Goal: Information Seeking & Learning: Check status

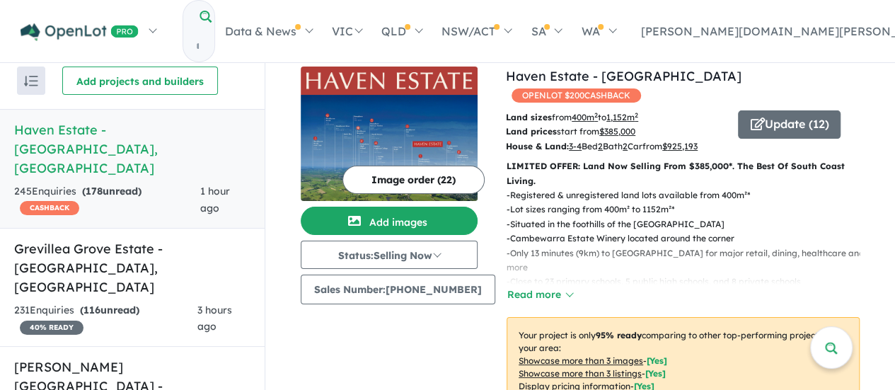
click at [212, 35] on input "Try estate name, suburb, builder or developer" at bounding box center [197, 46] width 28 height 30
paste input "**********"
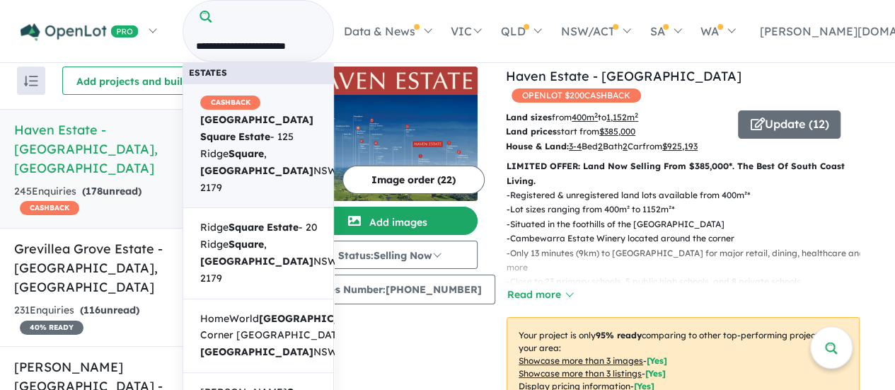
scroll to position [0, 6]
type input "**********"
click at [287, 113] on strong "Leppington" at bounding box center [256, 119] width 113 height 13
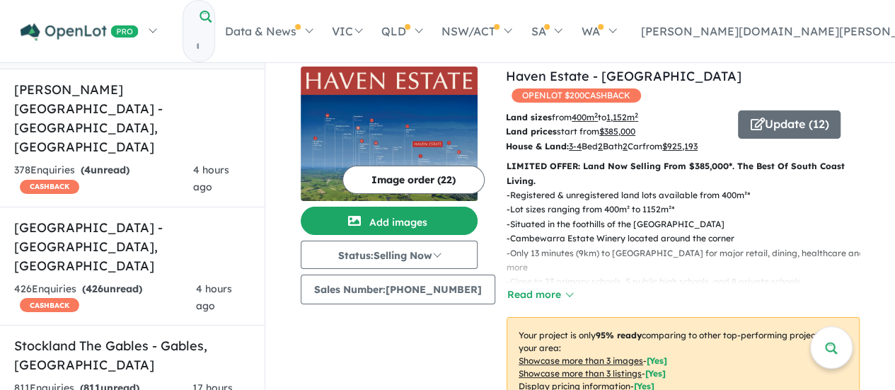
scroll to position [283, 0]
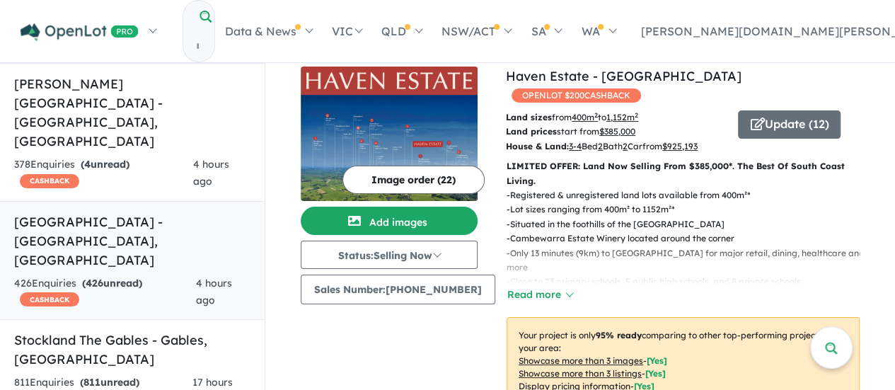
click at [113, 212] on h5 "Leppington Square Estate - Leppington , NSW" at bounding box center [132, 240] width 236 height 57
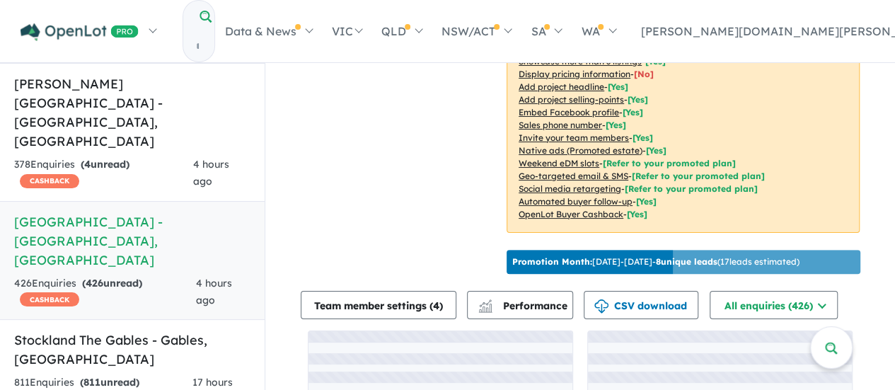
scroll to position [354, 0]
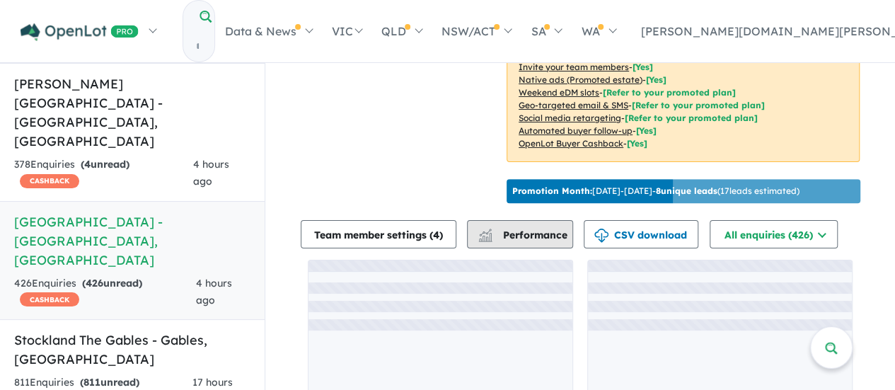
click at [532, 241] on span "Performance" at bounding box center [523, 235] width 87 height 13
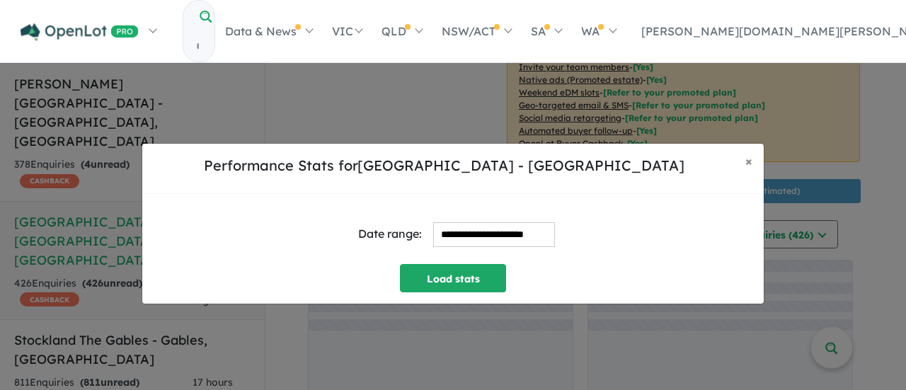
click at [489, 231] on input "**********" at bounding box center [494, 234] width 122 height 25
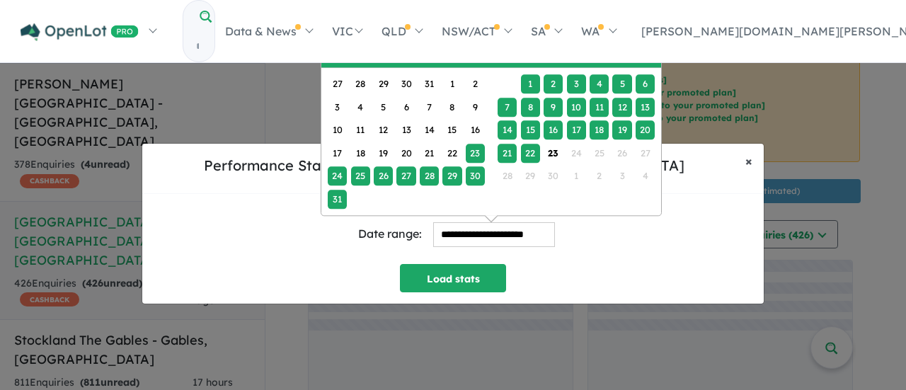
click at [740, 156] on button "× Close" at bounding box center [749, 161] width 30 height 35
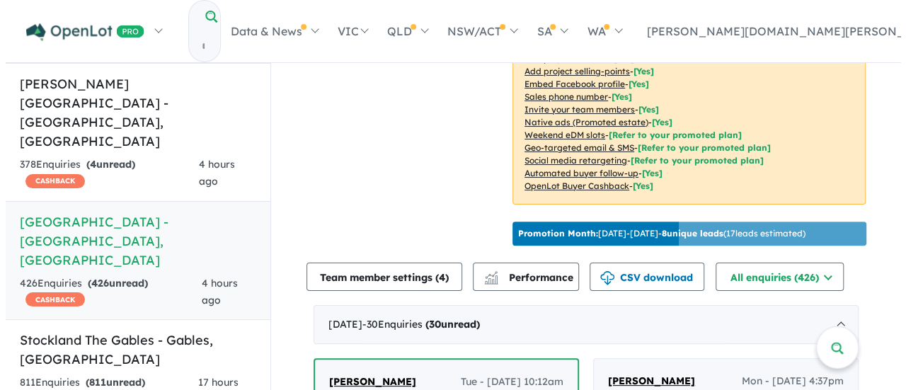
scroll to position [283, 0]
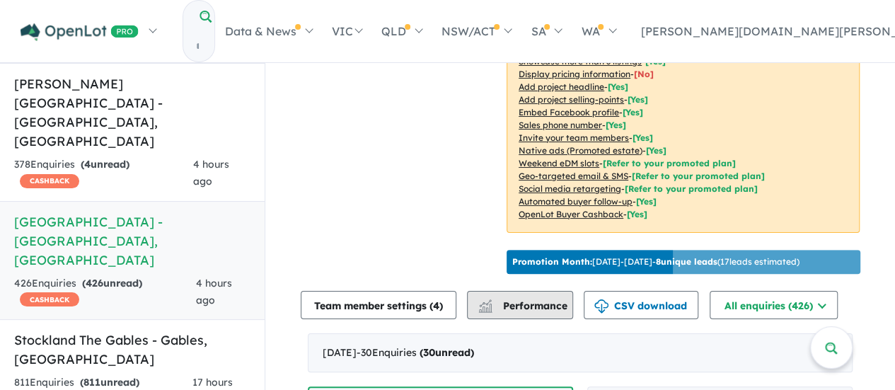
click at [558, 312] on span "Performance" at bounding box center [523, 305] width 87 height 13
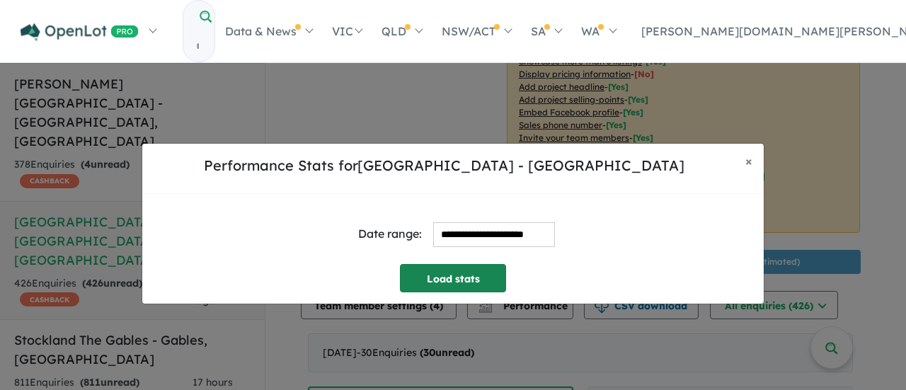
click at [473, 271] on button "Load stats" at bounding box center [453, 278] width 106 height 28
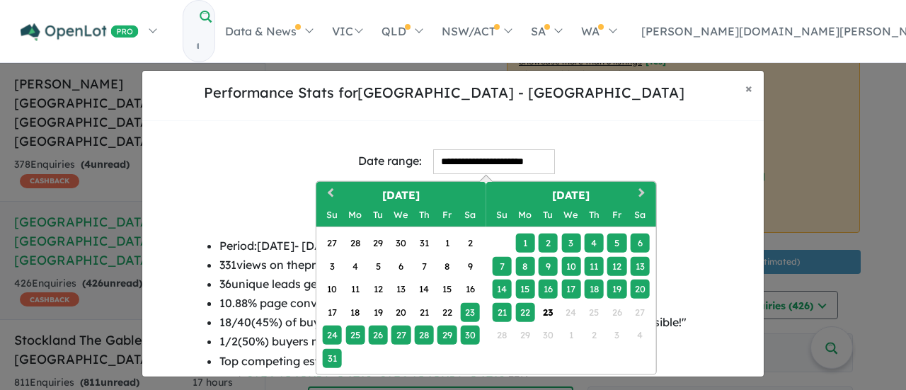
click at [468, 161] on input "**********" at bounding box center [494, 161] width 122 height 25
click at [330, 192] on span "Previous Month" at bounding box center [330, 194] width 0 height 18
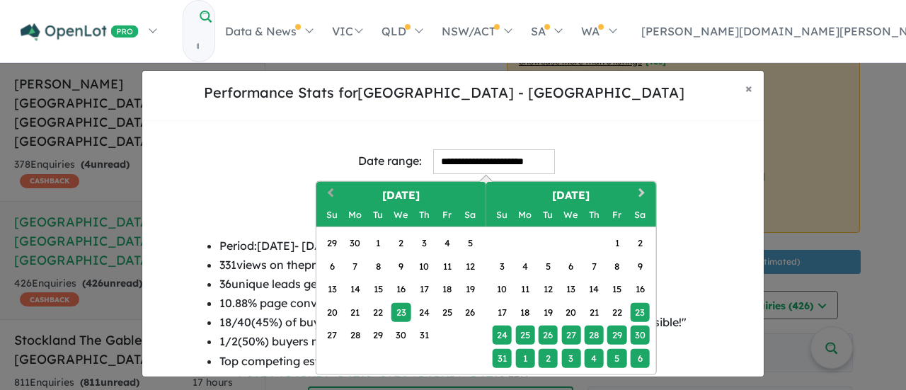
click at [330, 192] on span "Previous Month" at bounding box center [330, 194] width 0 height 18
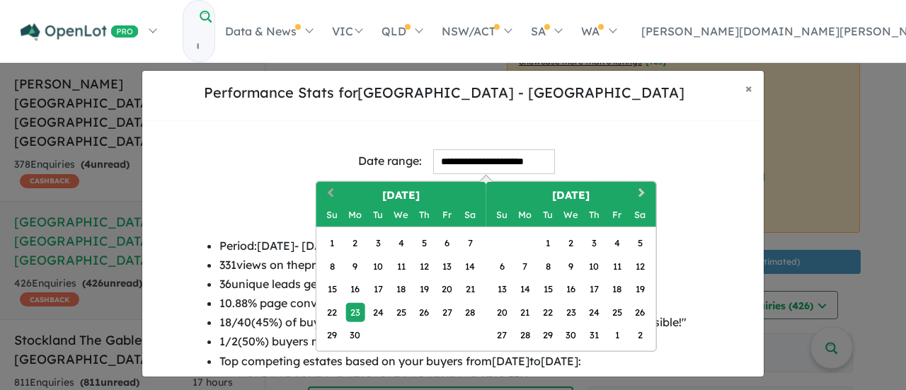
click at [330, 192] on span "Previous Month" at bounding box center [330, 194] width 0 height 18
click at [422, 243] on div "1" at bounding box center [424, 242] width 19 height 19
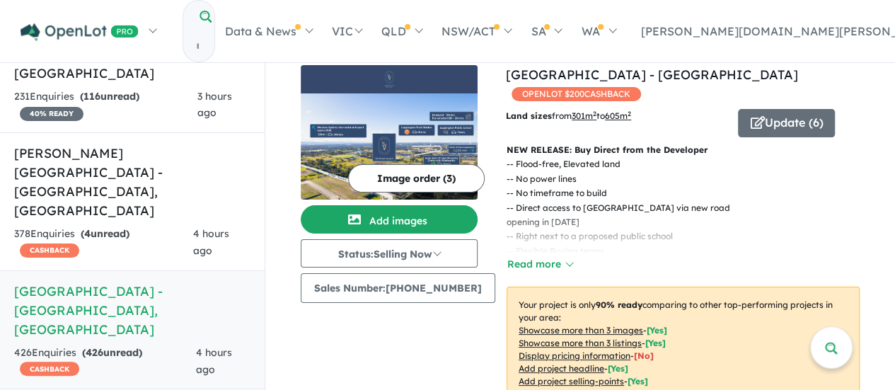
scroll to position [283, 0]
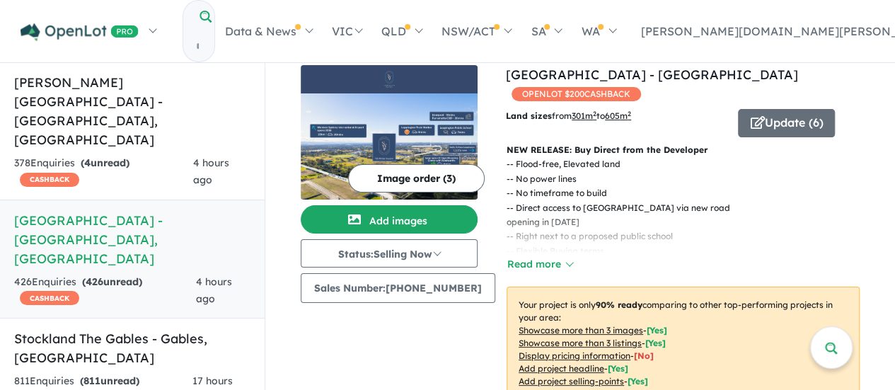
click at [105, 211] on h5 "Leppington Square Estate - Leppington , NSW" at bounding box center [132, 239] width 236 height 57
click at [100, 211] on h5 "Leppington Square Estate - Leppington , NSW" at bounding box center [132, 239] width 236 height 57
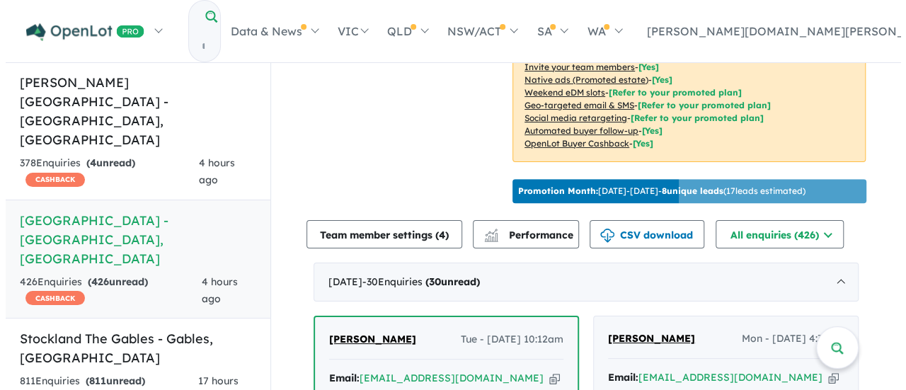
scroll to position [354, 0]
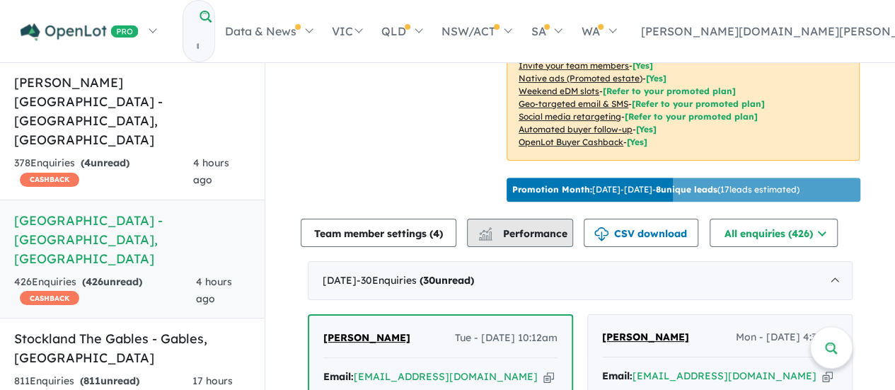
click at [516, 240] on span "Performance" at bounding box center [523, 233] width 87 height 13
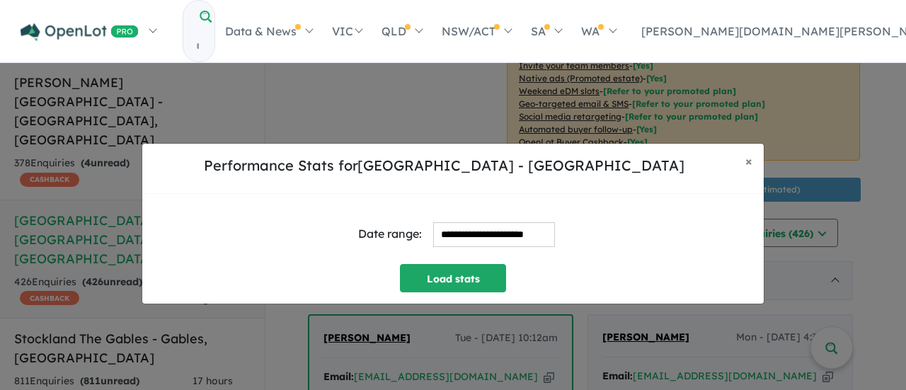
click at [497, 238] on input "**********" at bounding box center [494, 234] width 122 height 25
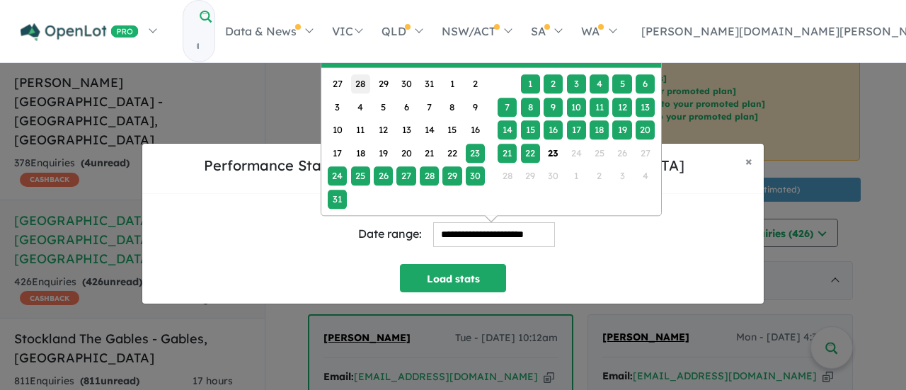
click at [358, 79] on div "28" at bounding box center [360, 83] width 19 height 19
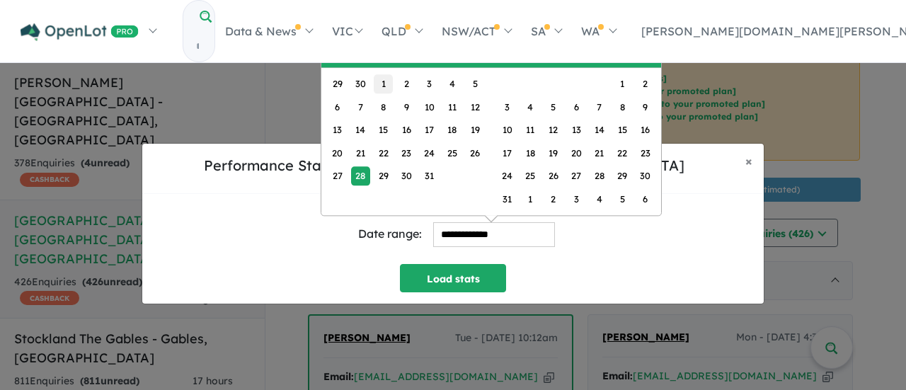
click at [389, 84] on div "1" at bounding box center [383, 83] width 19 height 19
click at [342, 80] on div "29" at bounding box center [337, 83] width 19 height 19
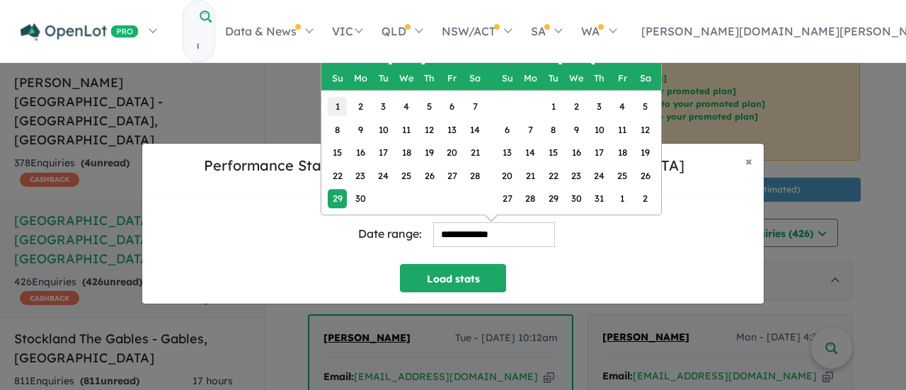
click at [340, 103] on div "1" at bounding box center [337, 106] width 19 height 19
click at [647, 57] on span "Next Month" at bounding box center [647, 57] width 0 height 18
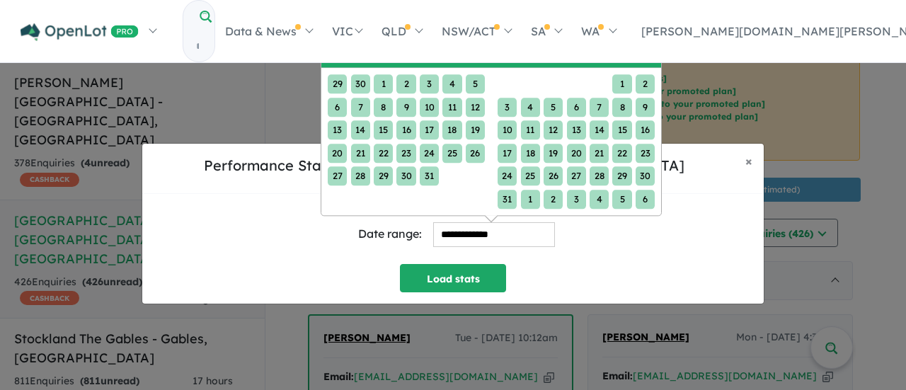
click at [641, 196] on div "6" at bounding box center [644, 198] width 19 height 19
type input "**********"
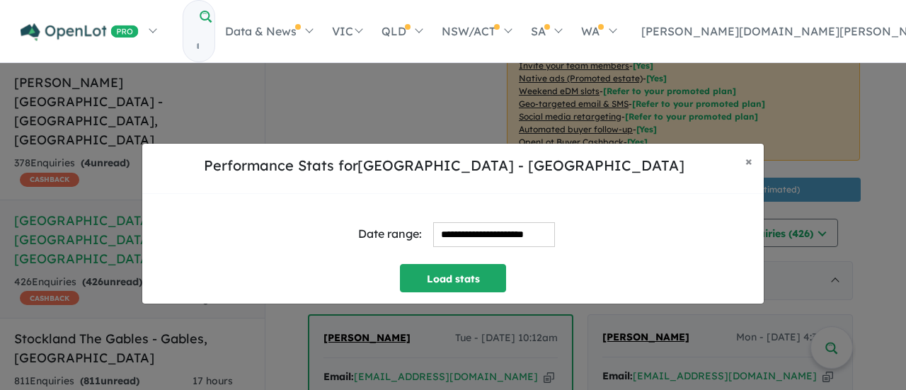
click at [525, 234] on input "**********" at bounding box center [494, 234] width 122 height 25
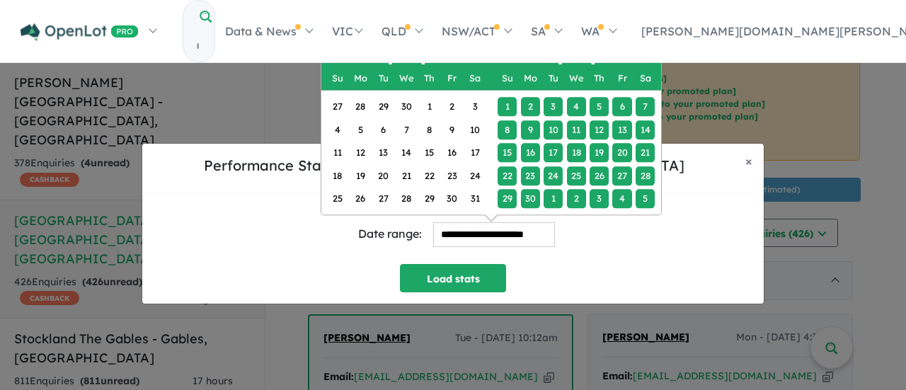
click at [647, 58] on span "Next Month" at bounding box center [647, 57] width 0 height 18
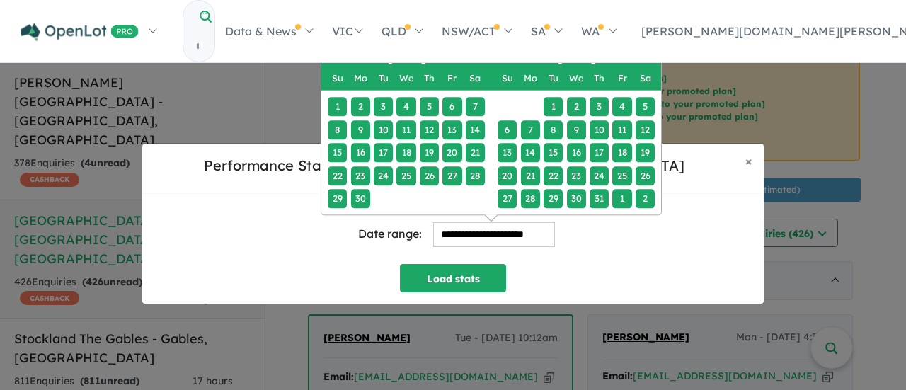
click at [647, 58] on span "Next Month" at bounding box center [647, 57] width 0 height 18
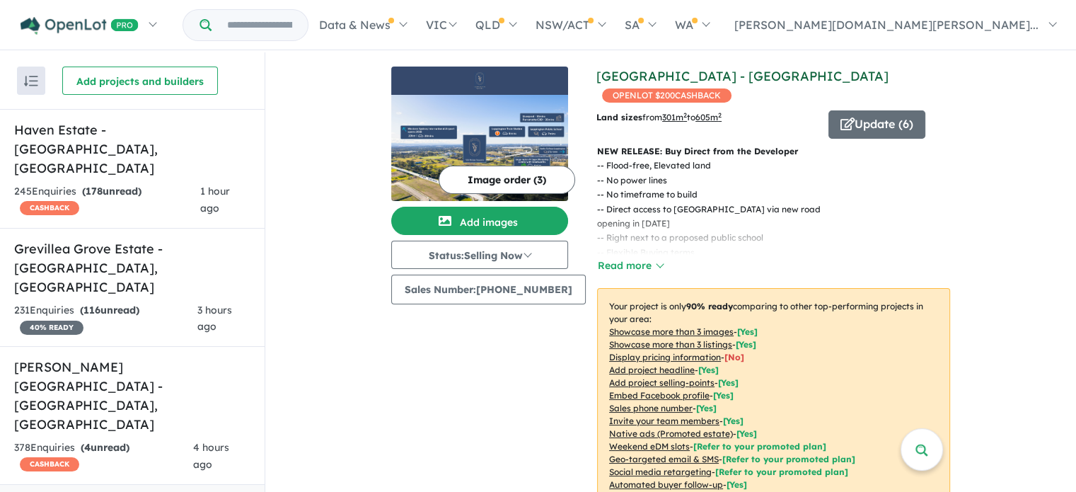
click at [684, 74] on link "[GEOGRAPHIC_DATA] - [GEOGRAPHIC_DATA]" at bounding box center [743, 76] width 292 height 16
